Goal: Navigation & Orientation: Find specific page/section

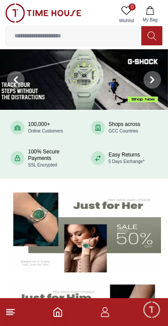
click at [151, 12] on icon "button" at bounding box center [149, 10] width 9 height 9
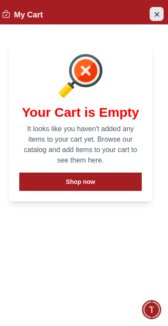
click at [156, 16] on icon "Close Account" at bounding box center [156, 14] width 7 height 11
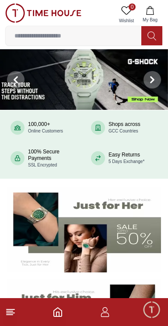
click at [129, 14] on icon at bounding box center [126, 10] width 10 height 10
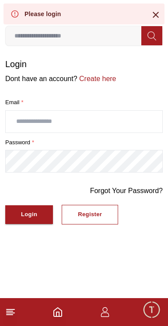
click at [156, 18] on icon at bounding box center [155, 15] width 10 height 10
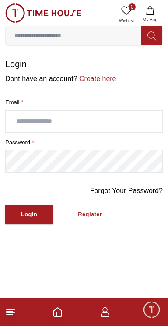
click at [10, 315] on line at bounding box center [10, 315] width 6 height 0
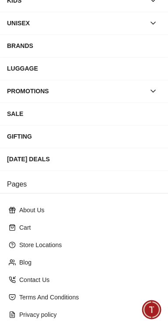
scroll to position [141, 0]
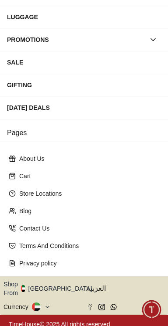
click at [58, 285] on button "Shop From [GEOGRAPHIC_DATA]" at bounding box center [50, 288] width 95 height 17
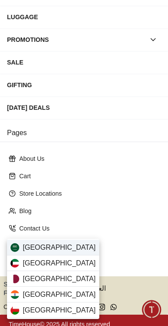
click at [73, 245] on div "[GEOGRAPHIC_DATA]" at bounding box center [53, 248] width 92 height 16
